Goal: Task Accomplishment & Management: Manage account settings

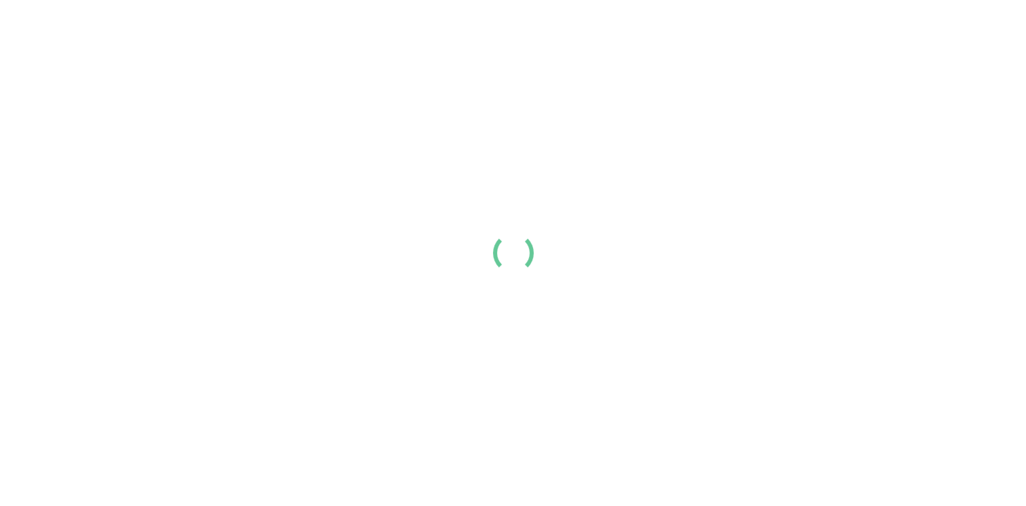
click at [347, 416] on div at bounding box center [513, 253] width 1026 height 506
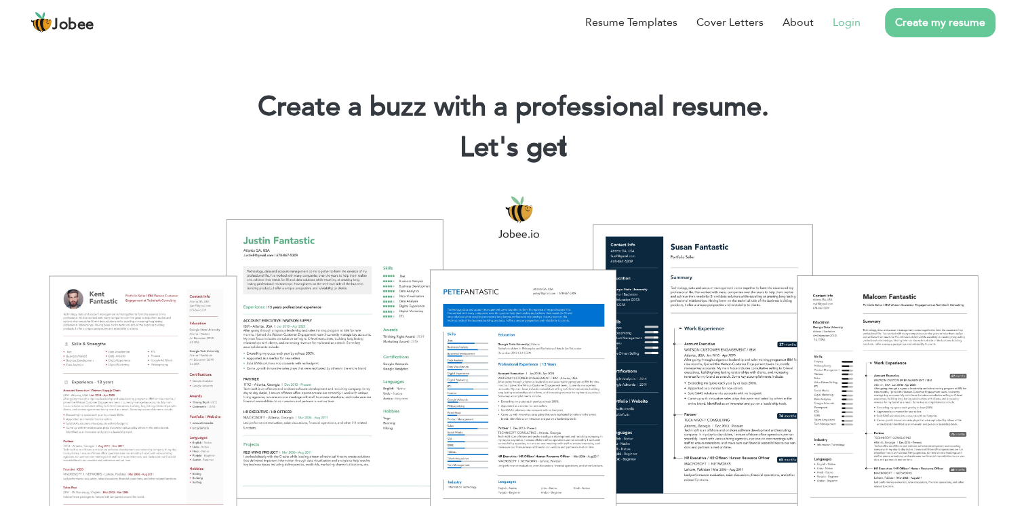
click at [853, 19] on link "Login" at bounding box center [847, 22] width 28 height 16
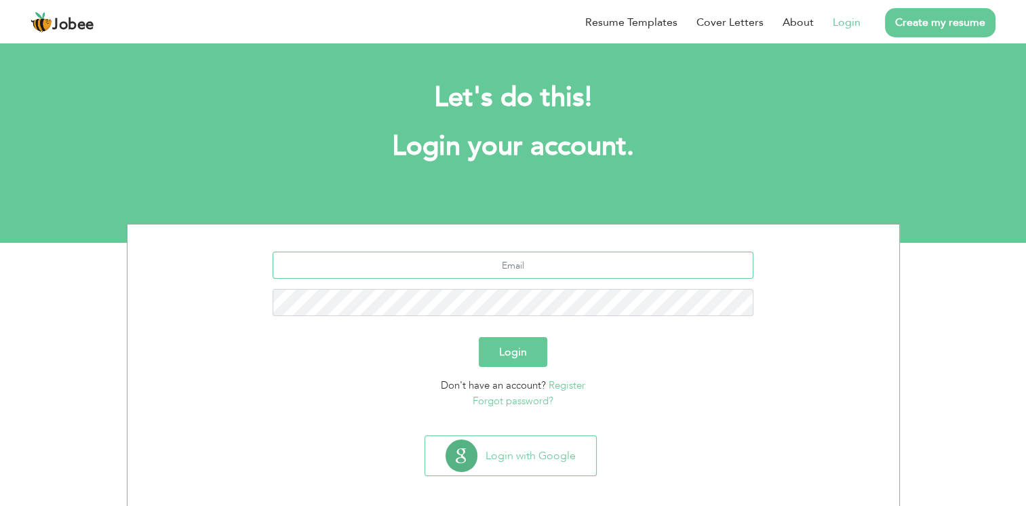
click at [571, 267] on input "text" at bounding box center [513, 265] width 481 height 27
type input "alizamin197@gmail.com"
click at [479, 337] on button "Login" at bounding box center [513, 352] width 68 height 30
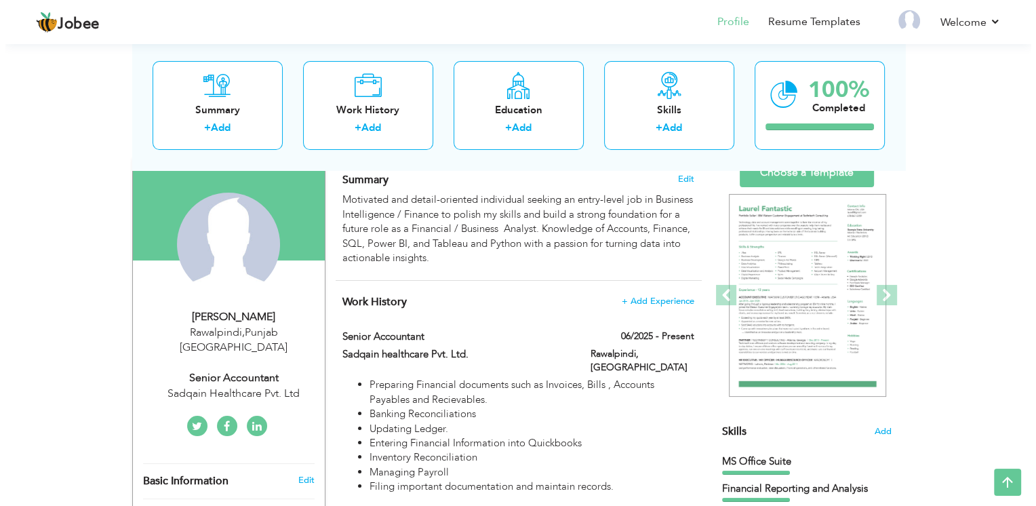
scroll to position [79, 0]
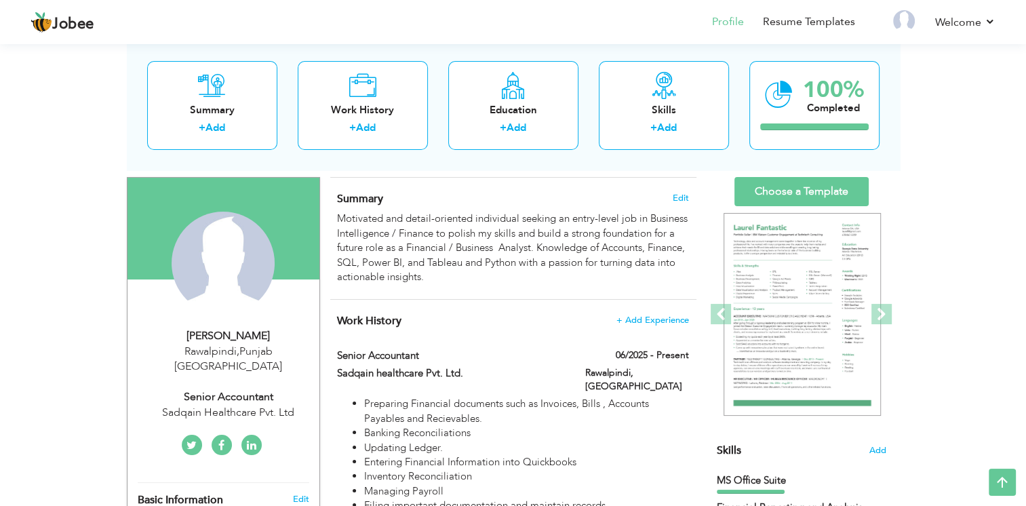
click at [216, 389] on div "Senior Accountant" at bounding box center [229, 397] width 182 height 16
type input "Zamin"
type input "[PERSON_NAME]"
type input "[PHONE_NUMBER]"
select select "number:166"
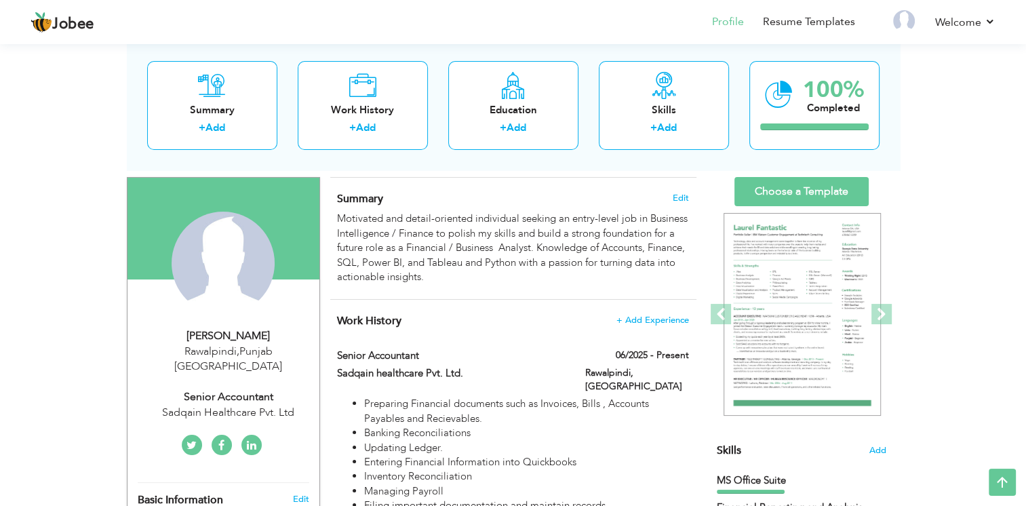
type input "[GEOGRAPHIC_DATA]"
type input "Rawalpindi"
select select "number:2"
type input "Sadqain Healthcare Pvt. Ltd"
type input "Senior Accountant"
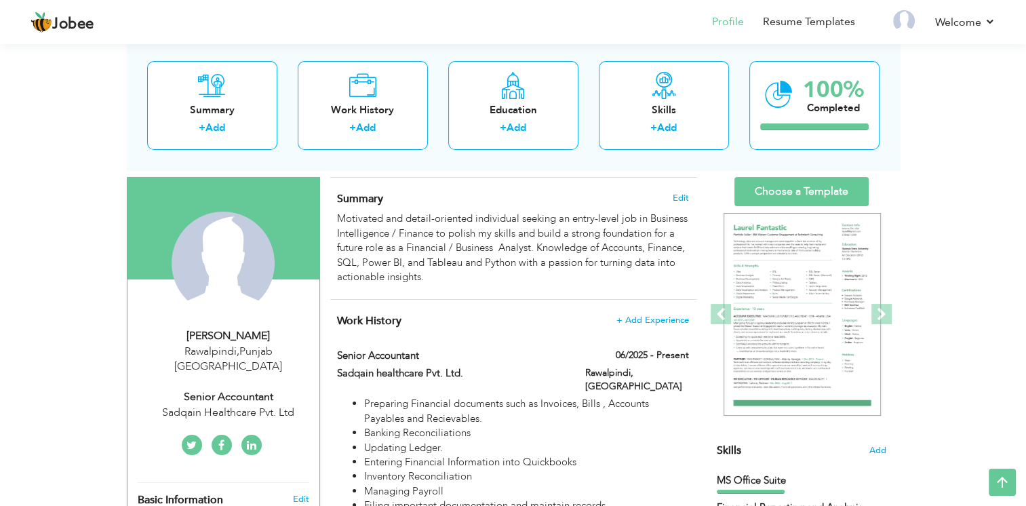
type input "[URL][DOMAIN_NAME]"
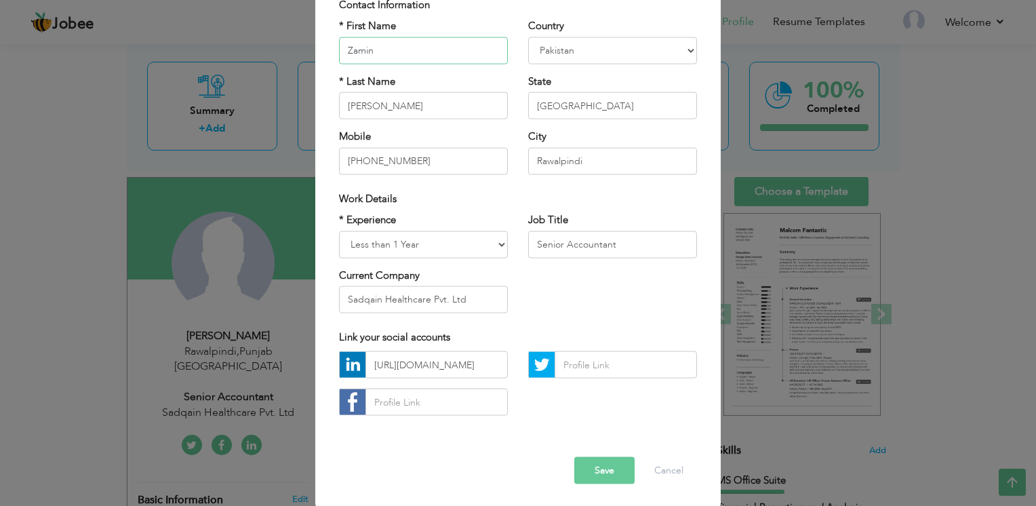
scroll to position [113, 0]
drag, startPoint x: 640, startPoint y: 251, endPoint x: 530, endPoint y: 255, distance: 109.9
click at [530, 255] on input "Senior Accountant" at bounding box center [612, 242] width 169 height 27
click at [587, 465] on button "Save" at bounding box center [604, 469] width 60 height 27
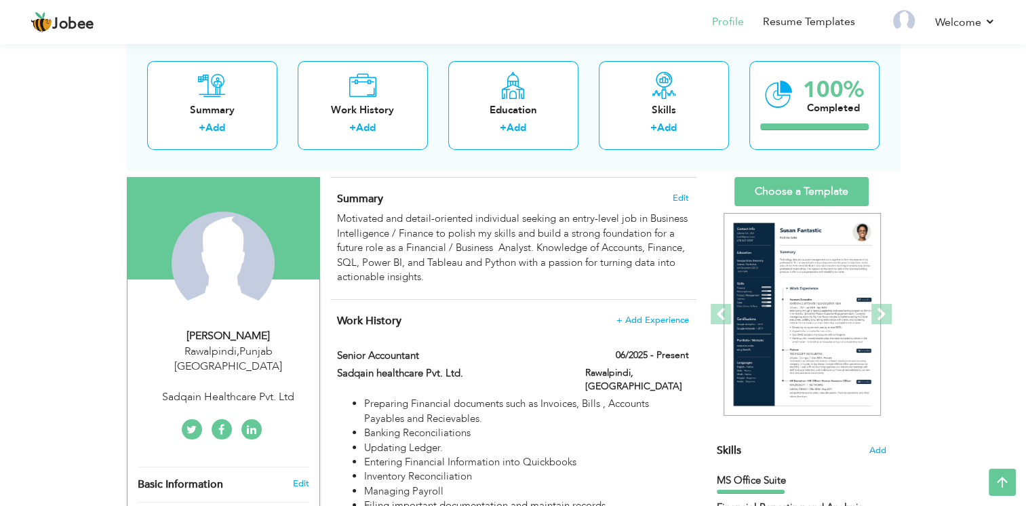
click at [213, 389] on div "Sadqain Healthcare Pvt. Ltd" at bounding box center [229, 397] width 182 height 16
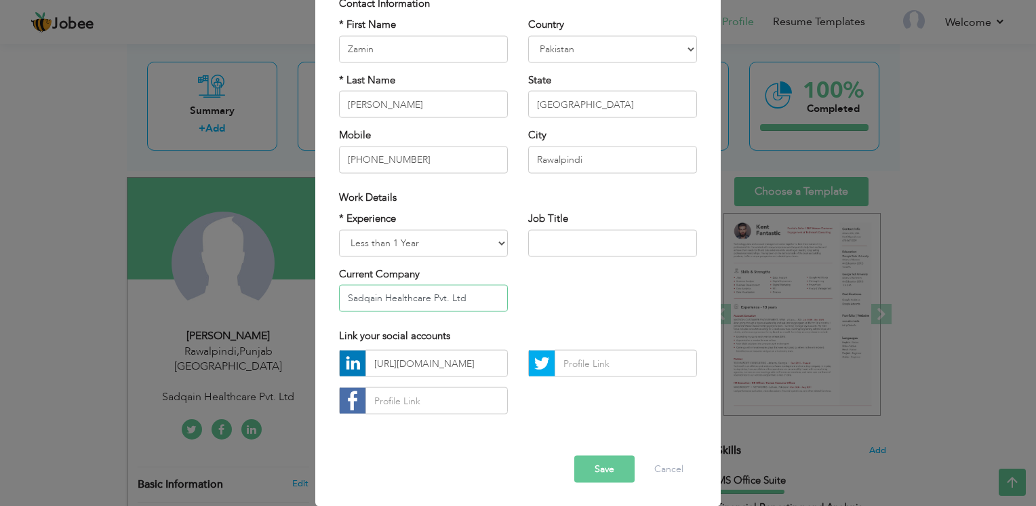
drag, startPoint x: 469, startPoint y: 304, endPoint x: 241, endPoint y: 321, distance: 228.5
click at [241, 321] on div "× Profile Contact Information * First Name Zamin * Last Name [PERSON_NAME]" at bounding box center [518, 253] width 1036 height 506
click at [554, 238] on input "text" at bounding box center [612, 242] width 169 height 27
click at [602, 484] on div "Error Save Cancel" at bounding box center [518, 459] width 378 height 68
click at [603, 476] on button "Save" at bounding box center [604, 469] width 60 height 27
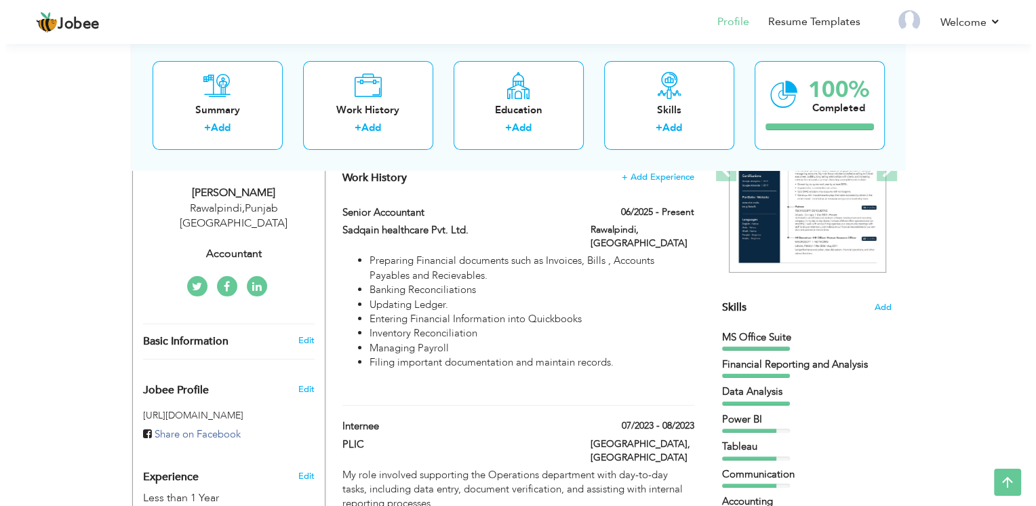
scroll to position [217, 0]
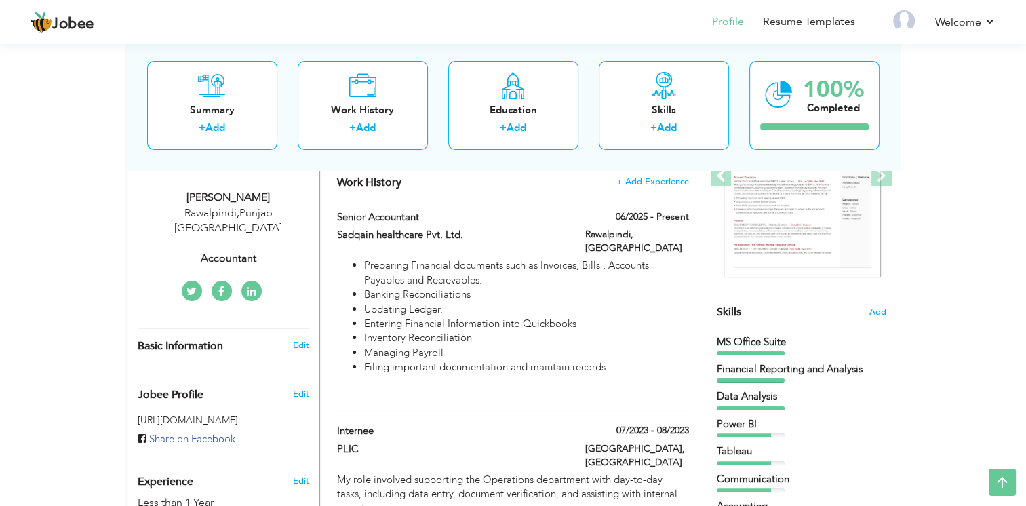
click at [236, 251] on div "Accountant" at bounding box center [229, 259] width 182 height 16
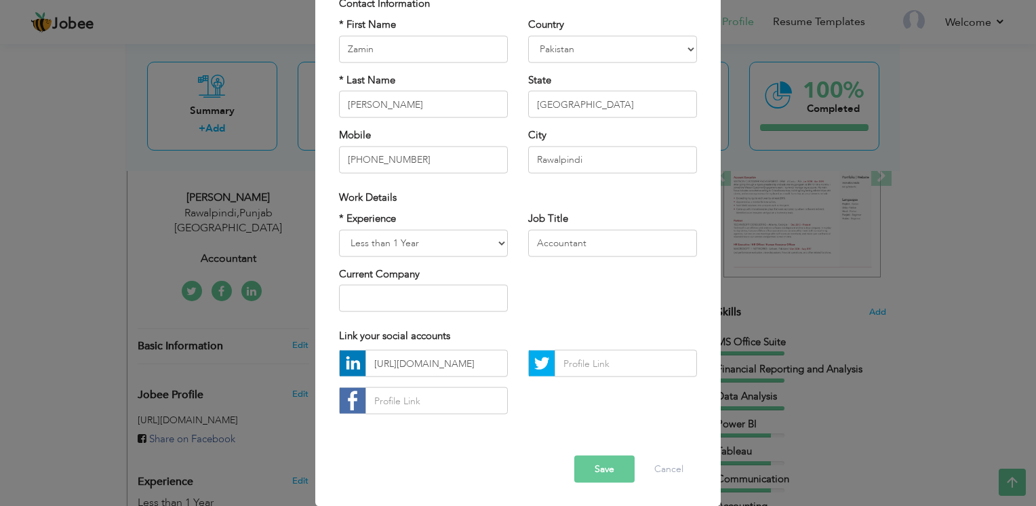
scroll to position [0, 0]
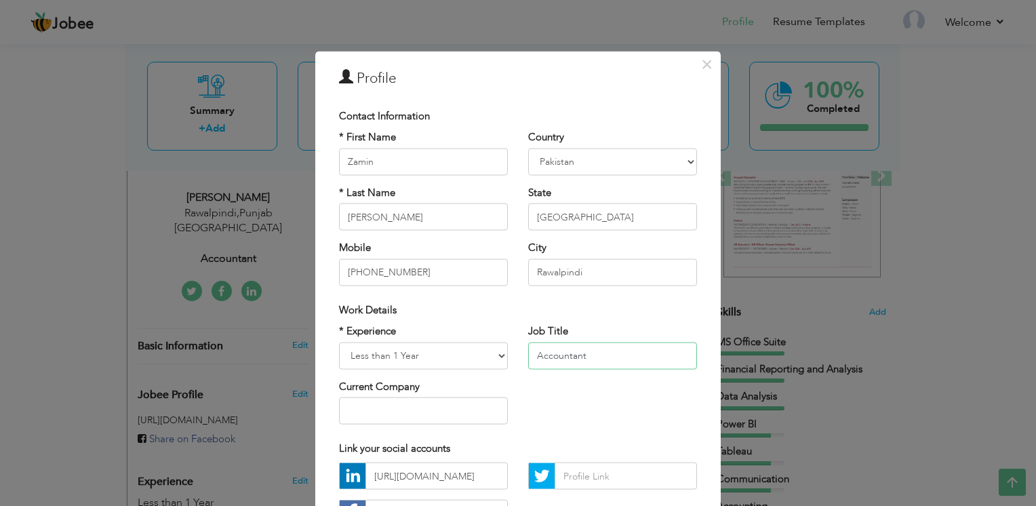
click at [614, 342] on input "Accountant" at bounding box center [612, 355] width 169 height 27
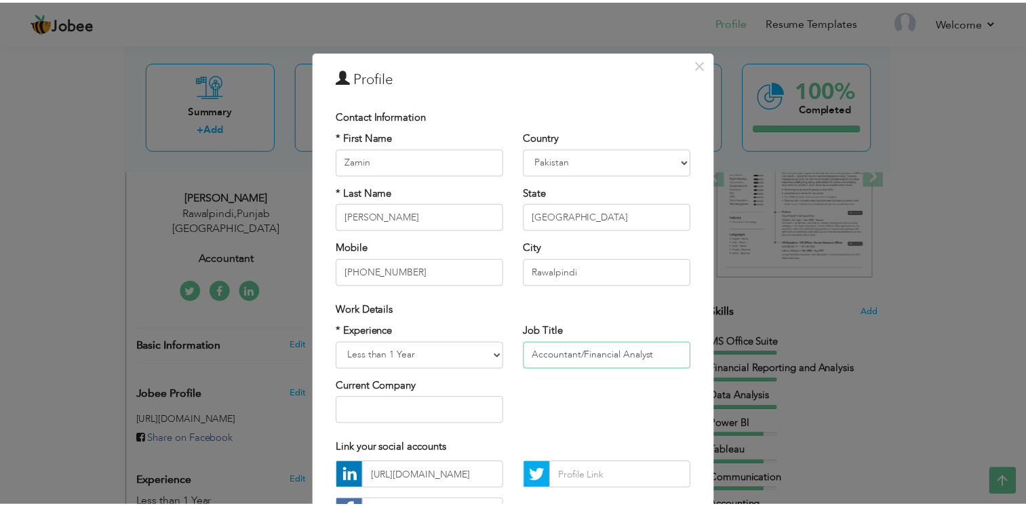
scroll to position [99, 0]
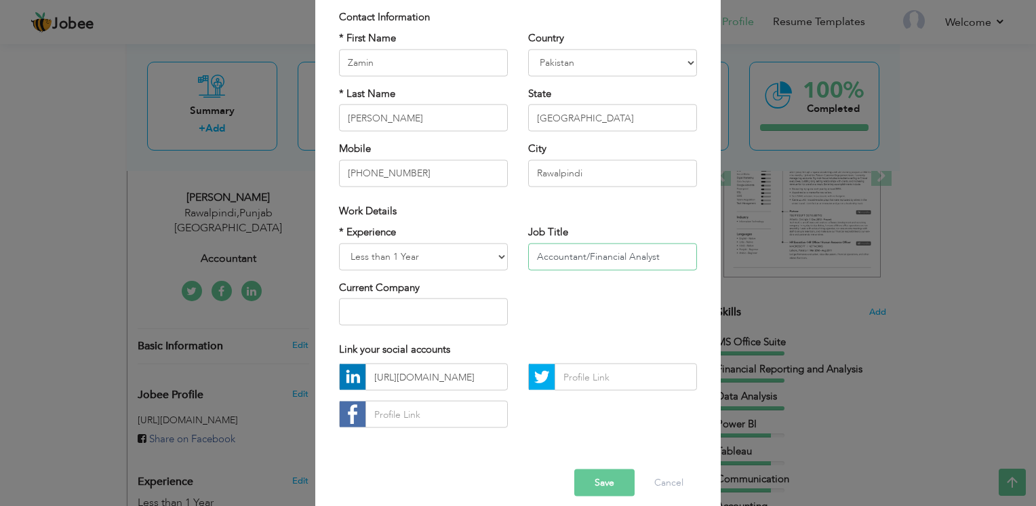
type input "Accountant/Financial Analyst"
click at [611, 484] on button "Save" at bounding box center [604, 482] width 60 height 27
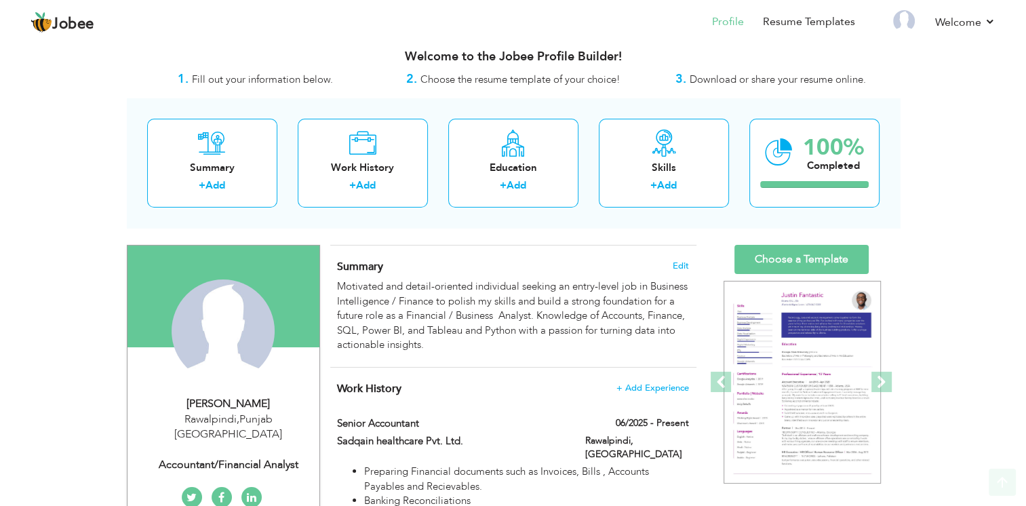
scroll to position [10, 0]
click at [816, 26] on link "Resume Templates" at bounding box center [809, 22] width 92 height 16
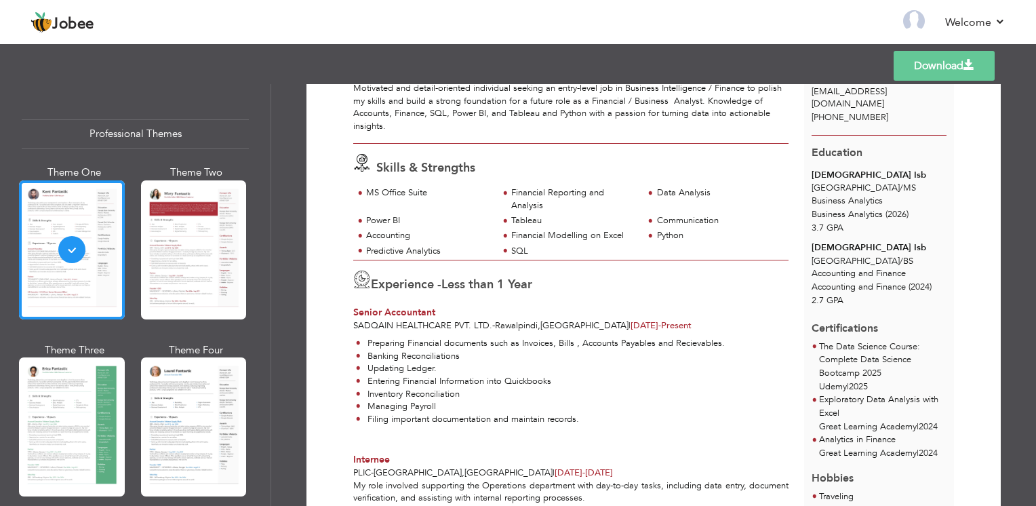
scroll to position [104, 0]
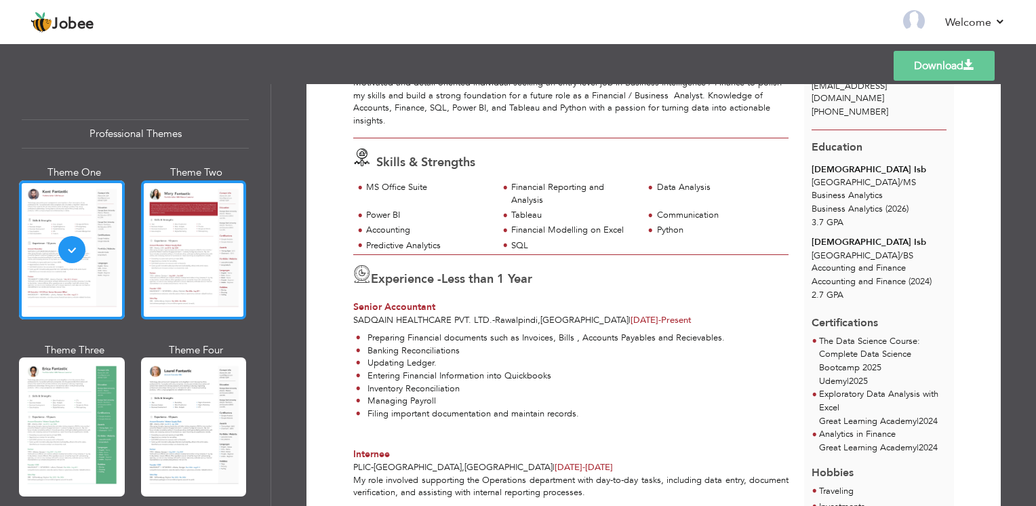
click at [175, 237] on div at bounding box center [194, 249] width 106 height 139
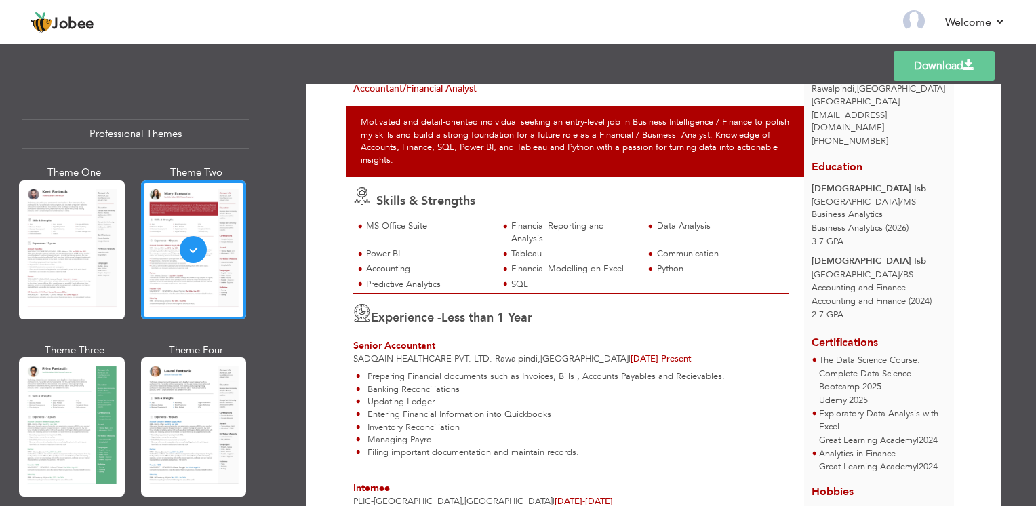
scroll to position [76, 0]
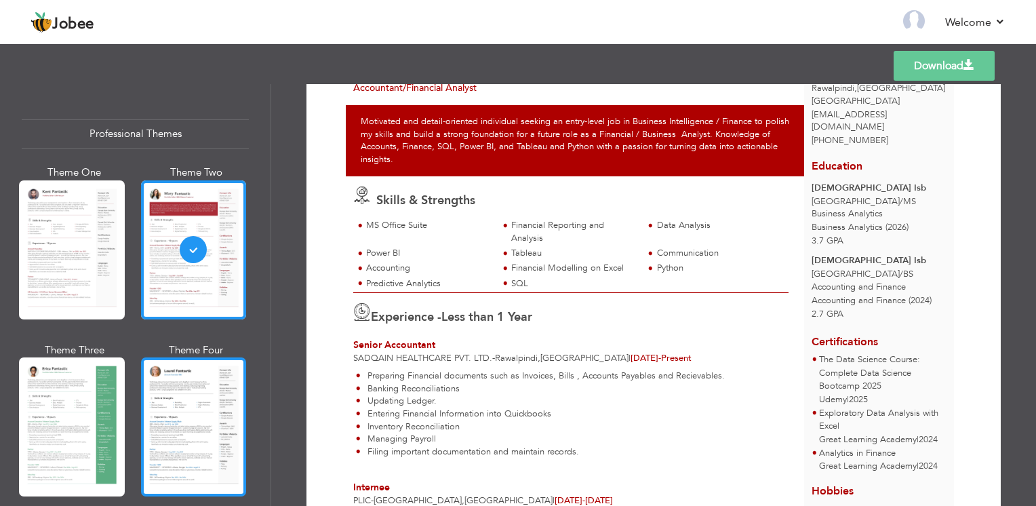
click at [203, 414] on div at bounding box center [194, 426] width 106 height 139
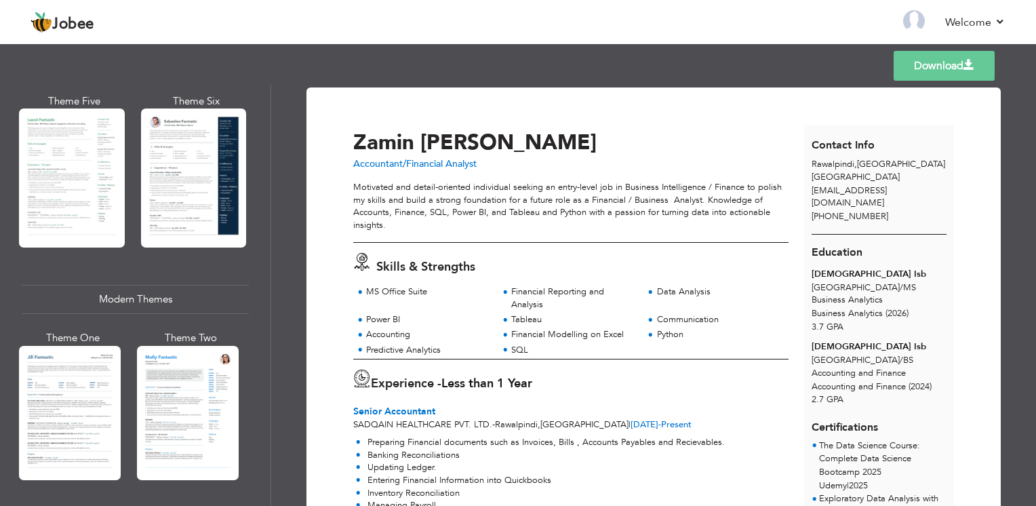
scroll to position [428, 0]
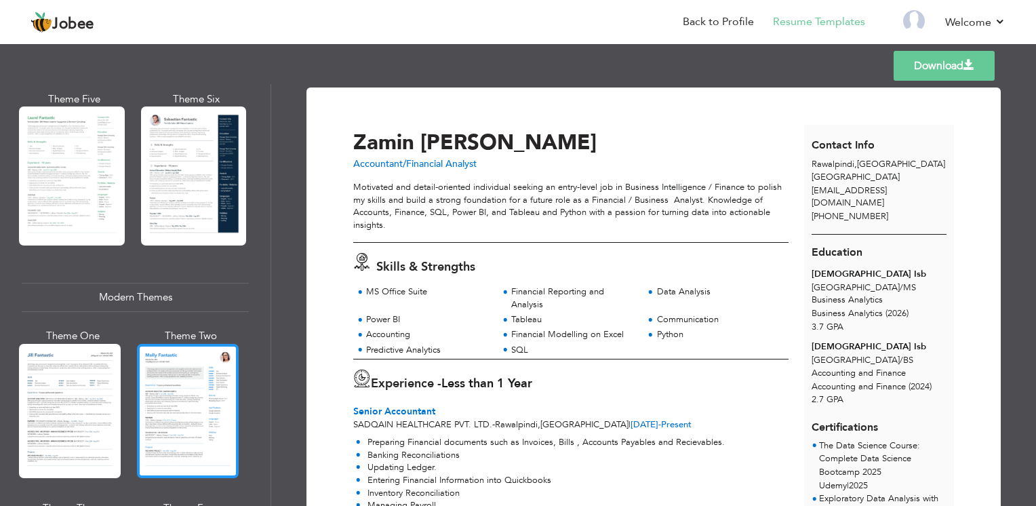
click at [165, 359] on div at bounding box center [188, 411] width 102 height 134
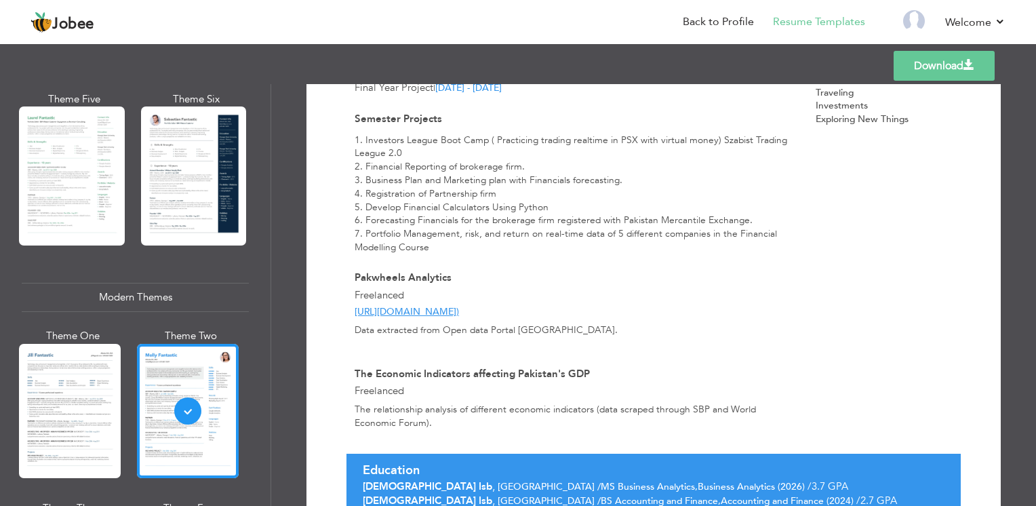
scroll to position [658, 0]
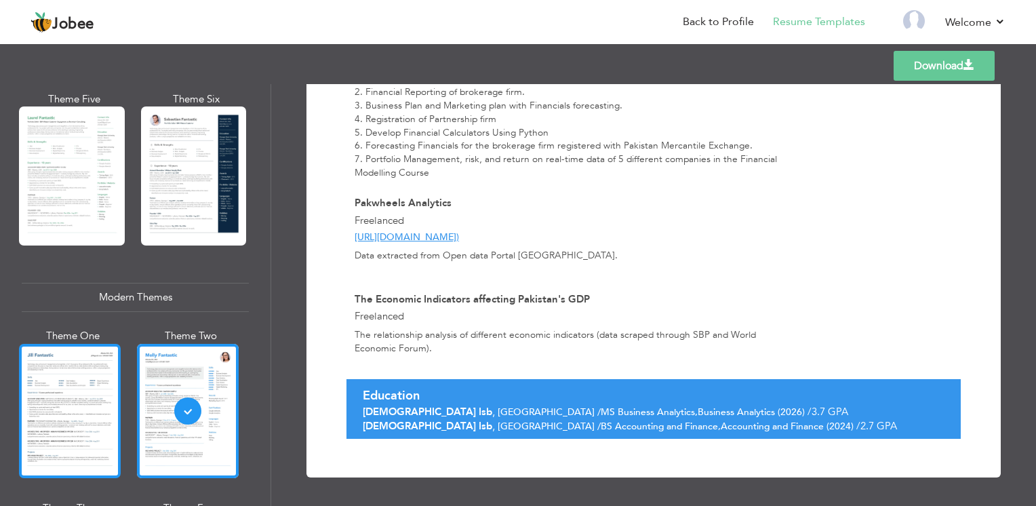
click at [66, 412] on div at bounding box center [70, 411] width 102 height 134
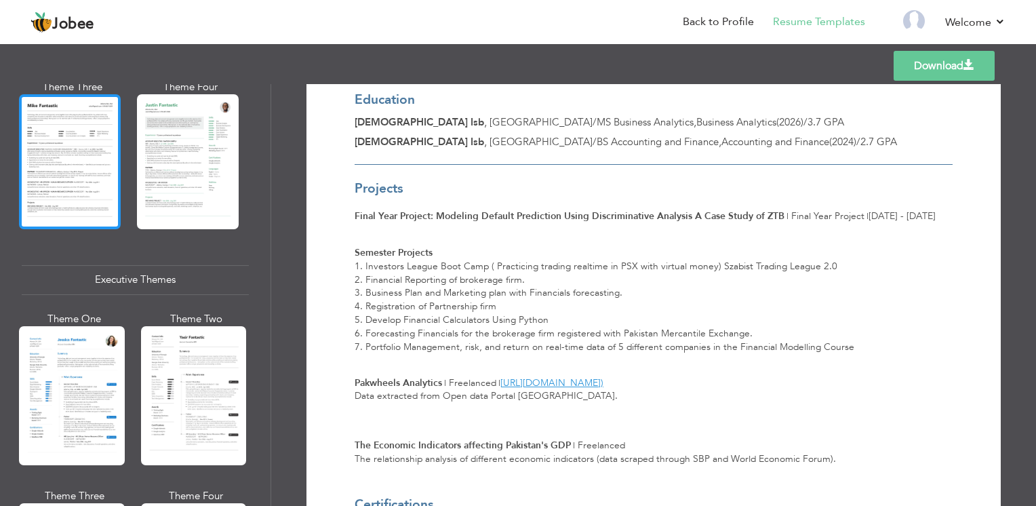
scroll to position [849, 0]
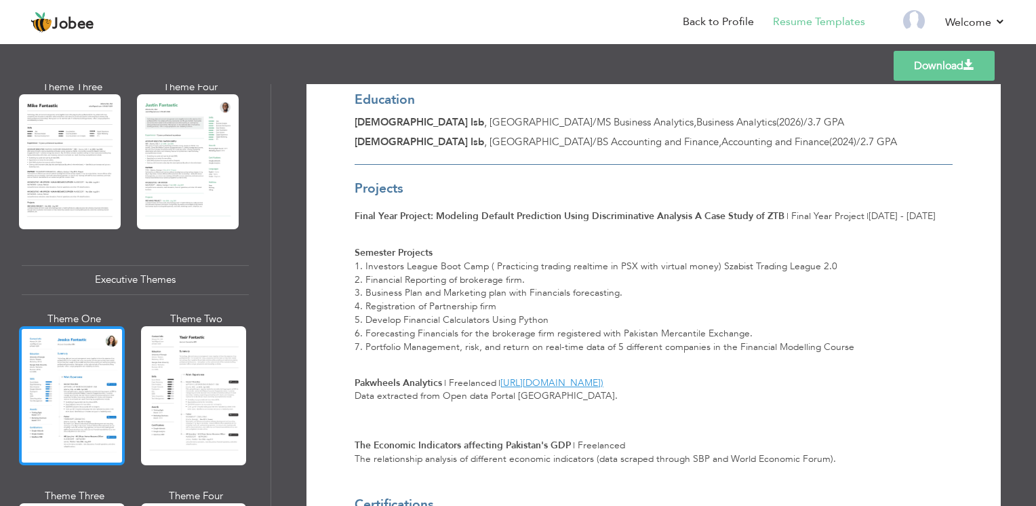
click at [87, 395] on div at bounding box center [72, 395] width 106 height 139
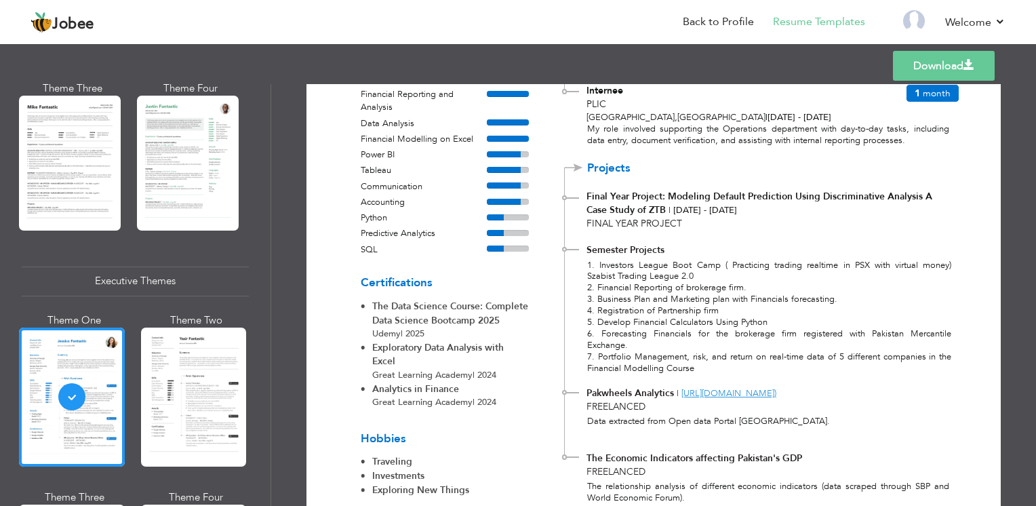
scroll to position [386, 0]
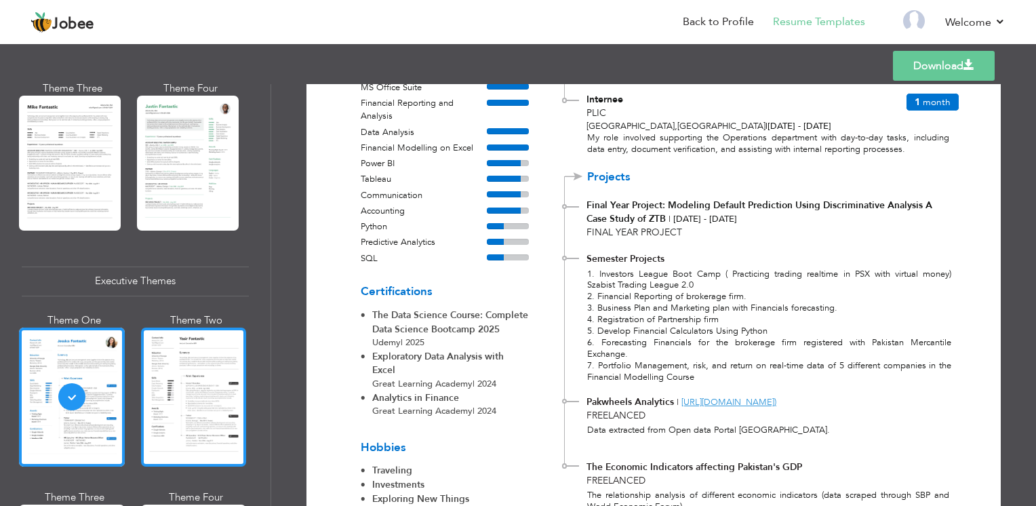
click at [230, 365] on div at bounding box center [194, 397] width 106 height 139
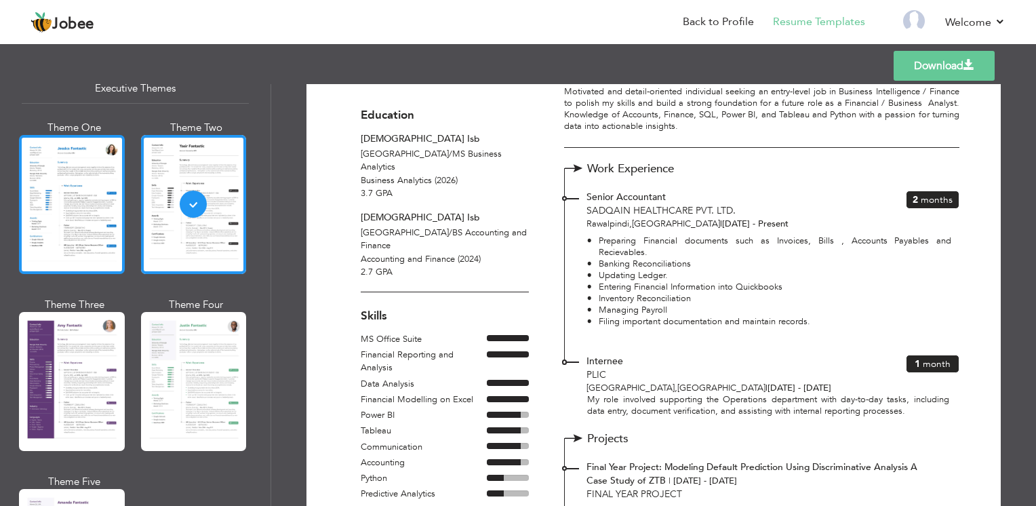
scroll to position [1039, 0]
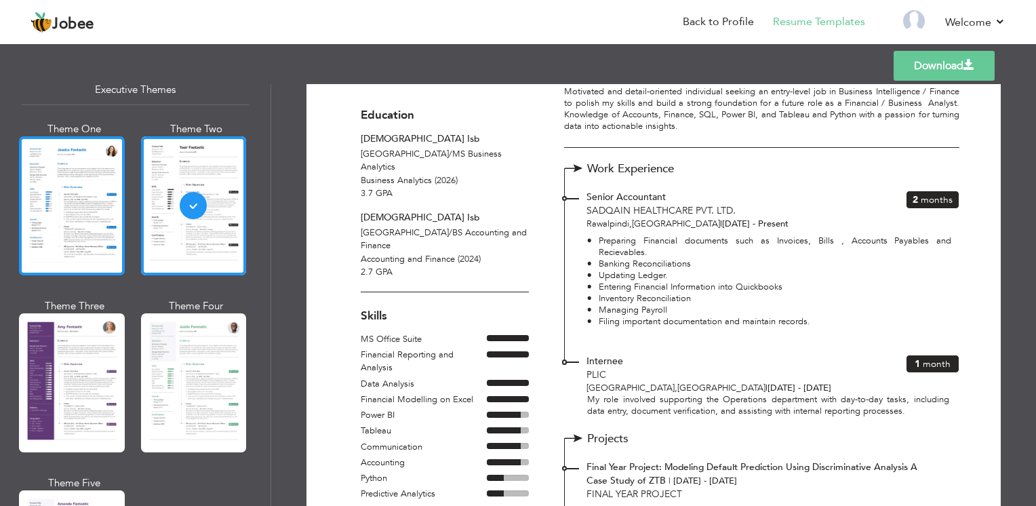
click at [93, 377] on div at bounding box center [72, 382] width 106 height 139
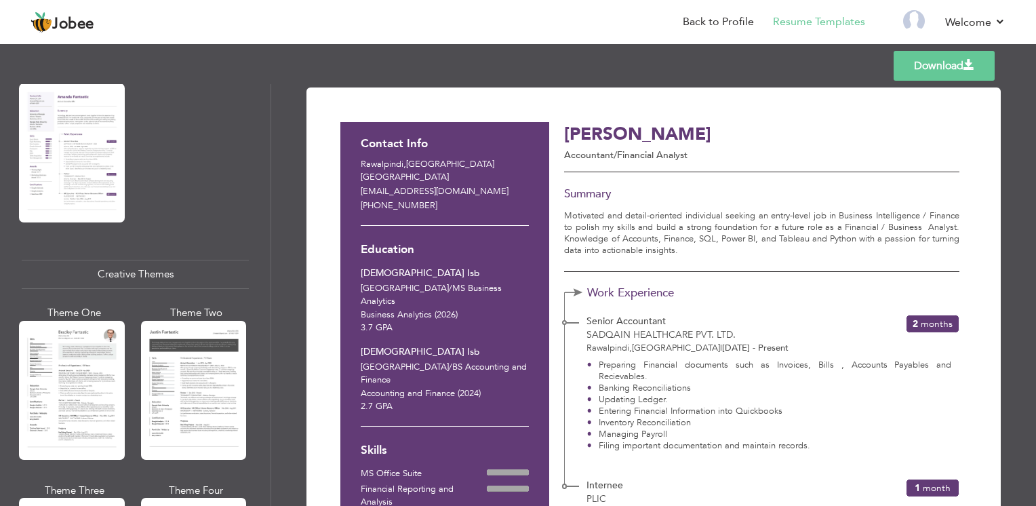
scroll to position [1446, 0]
click at [49, 409] on div at bounding box center [72, 390] width 106 height 139
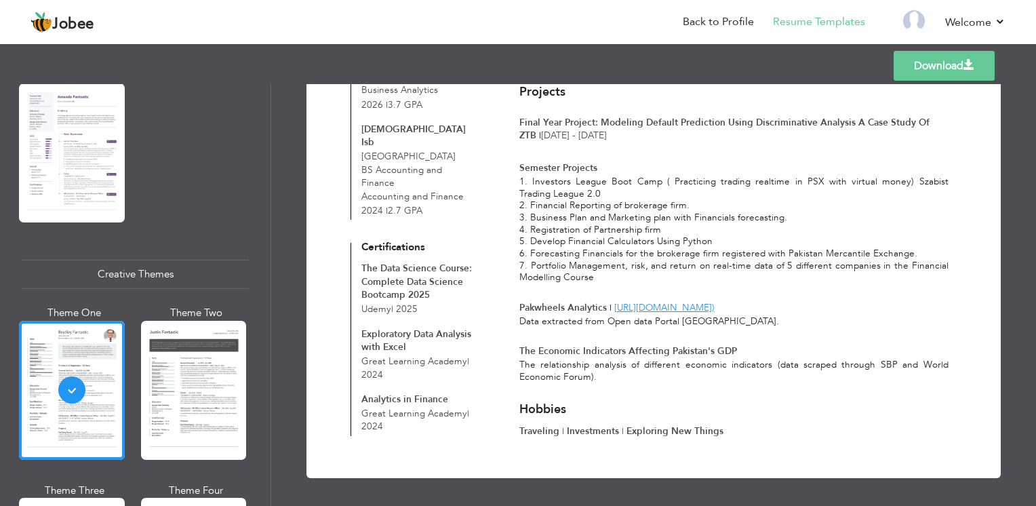
scroll to position [0, 0]
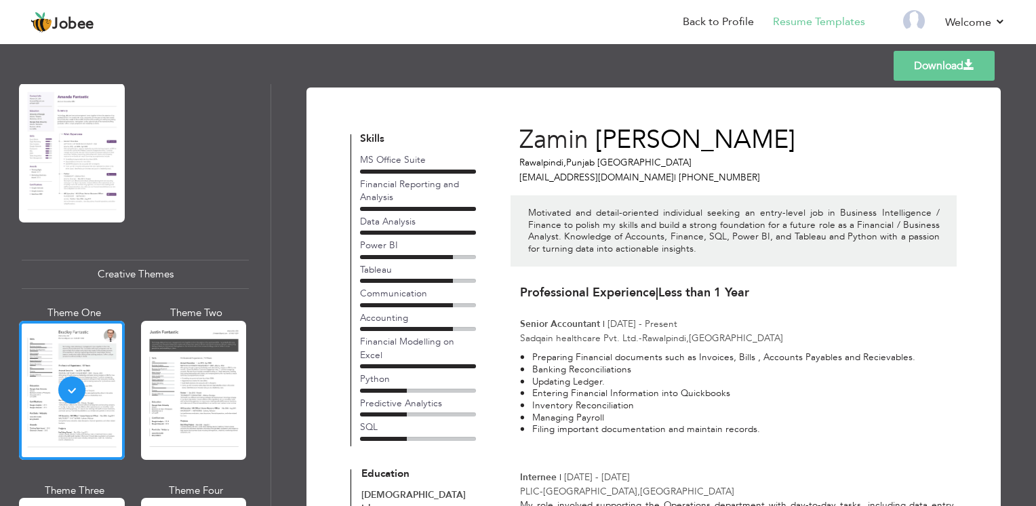
click at [939, 77] on link "Download" at bounding box center [944, 66] width 101 height 30
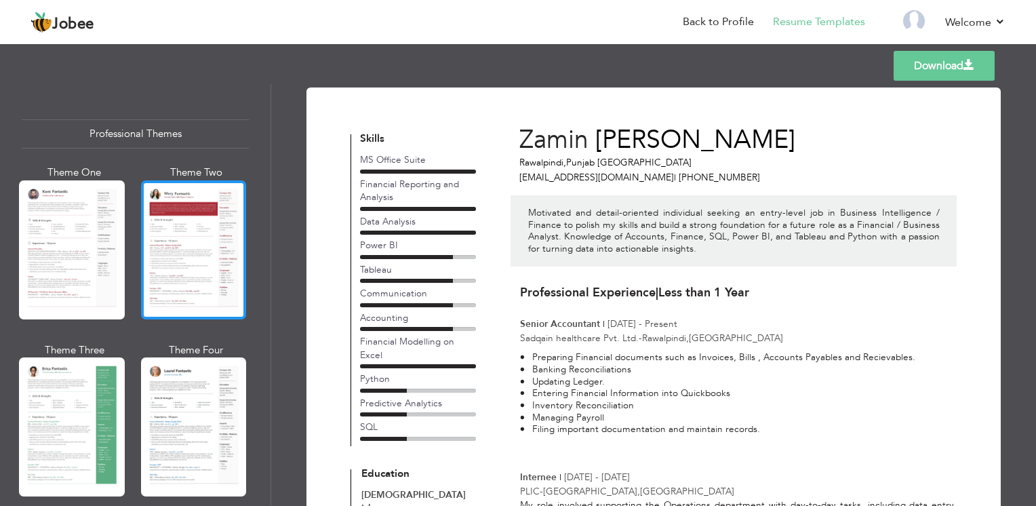
click at [175, 277] on div at bounding box center [194, 249] width 106 height 139
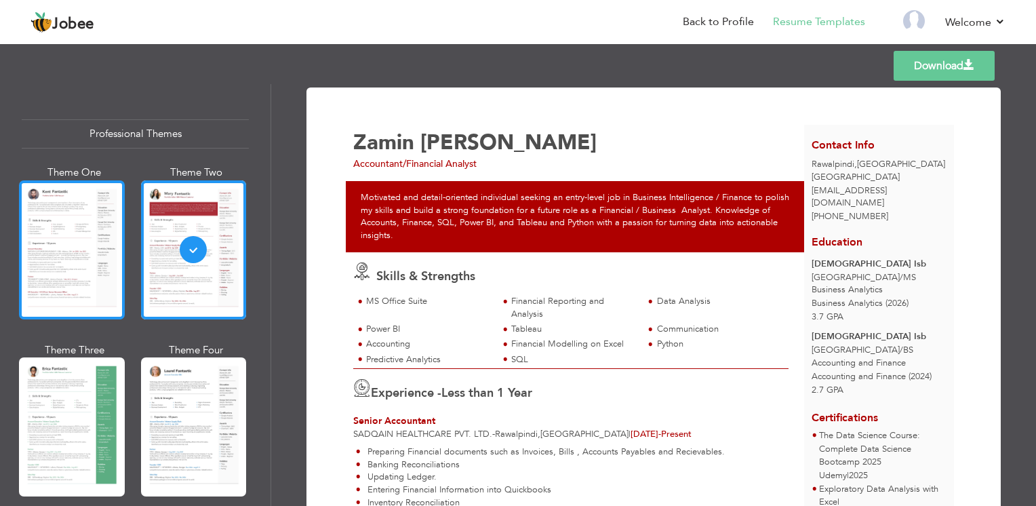
click at [76, 279] on div at bounding box center [72, 249] width 106 height 139
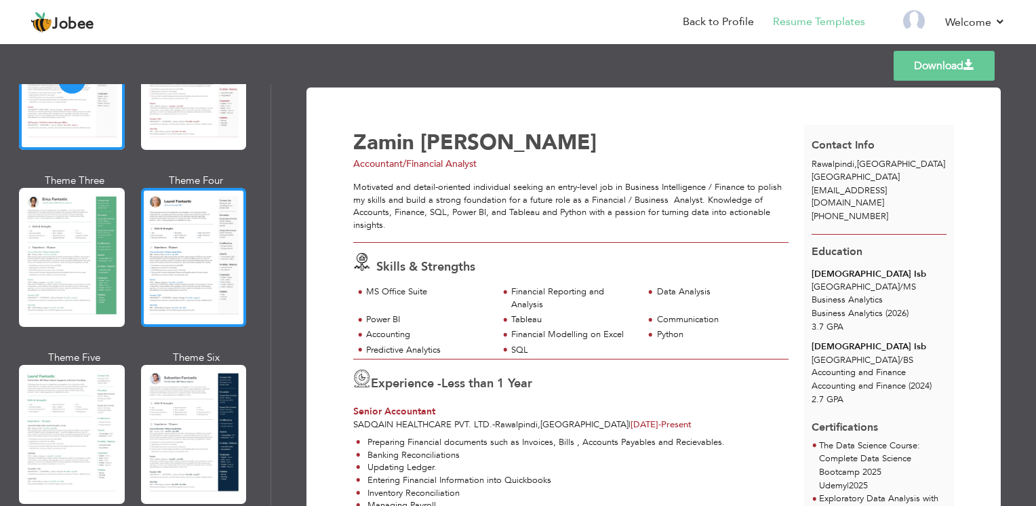
scroll to position [165, 0]
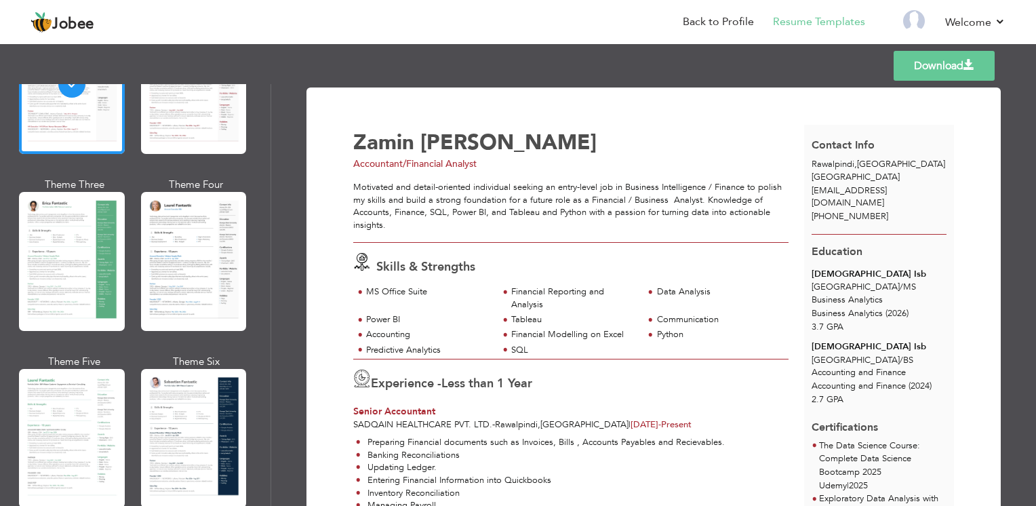
click at [928, 64] on link "Download" at bounding box center [944, 66] width 101 height 30
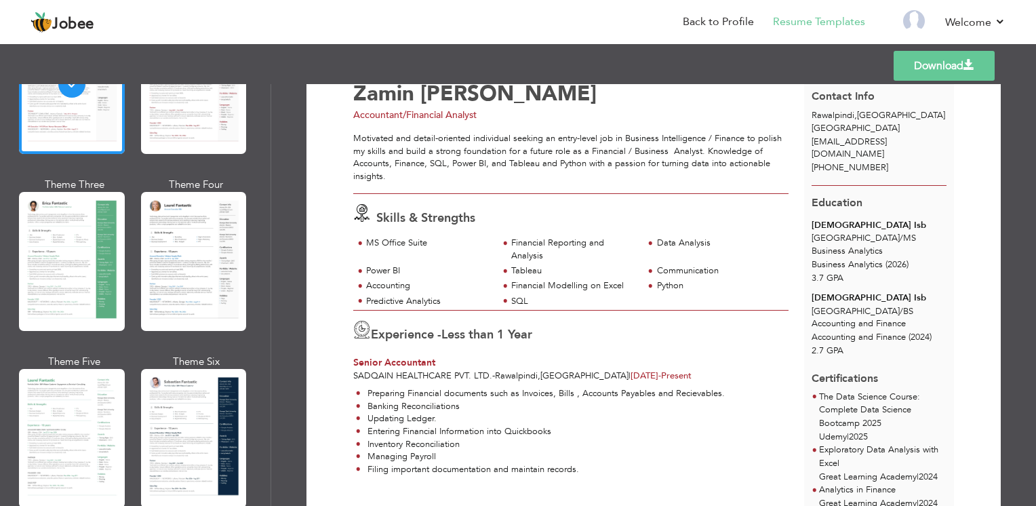
scroll to position [0, 0]
